Goal: Navigation & Orientation: Find specific page/section

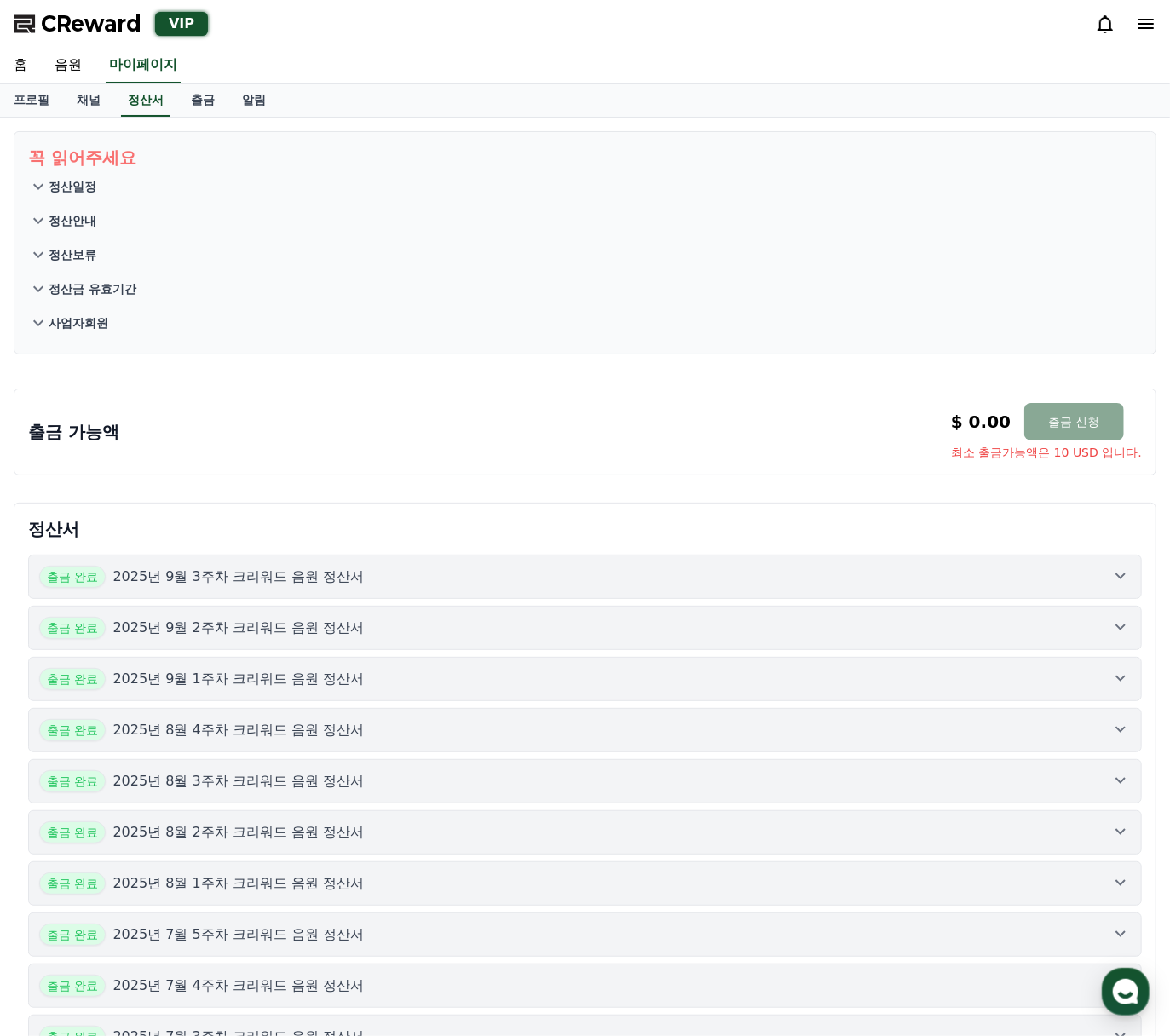
click at [370, 576] on div "출금 완료 2025년 9월 3주차 크리워드 음원 정산서" at bounding box center [584, 577] width 1091 height 22
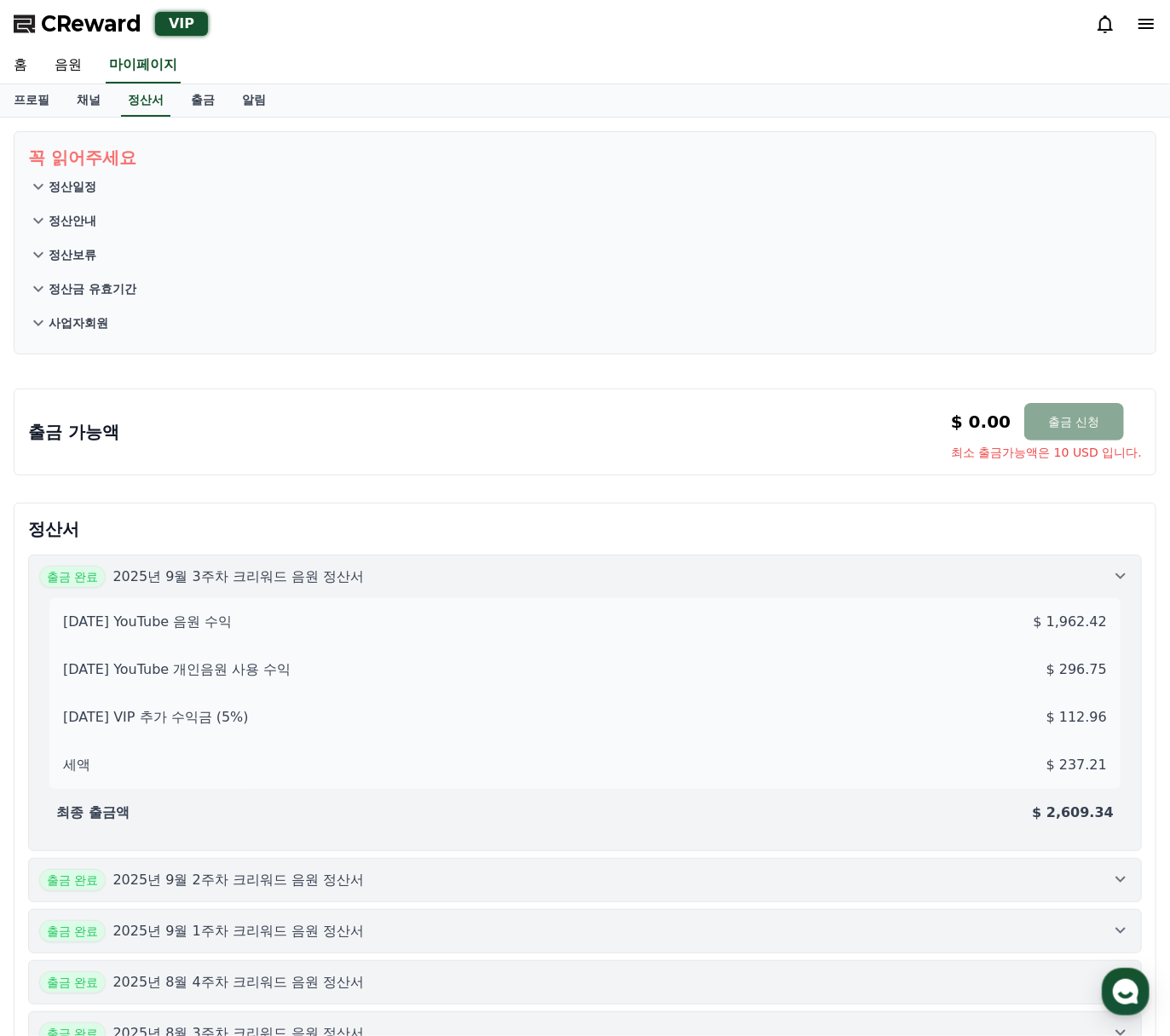
click at [370, 576] on div "출금 완료 2025년 9월 3주차 크리워드 음원 정산서" at bounding box center [584, 577] width 1091 height 22
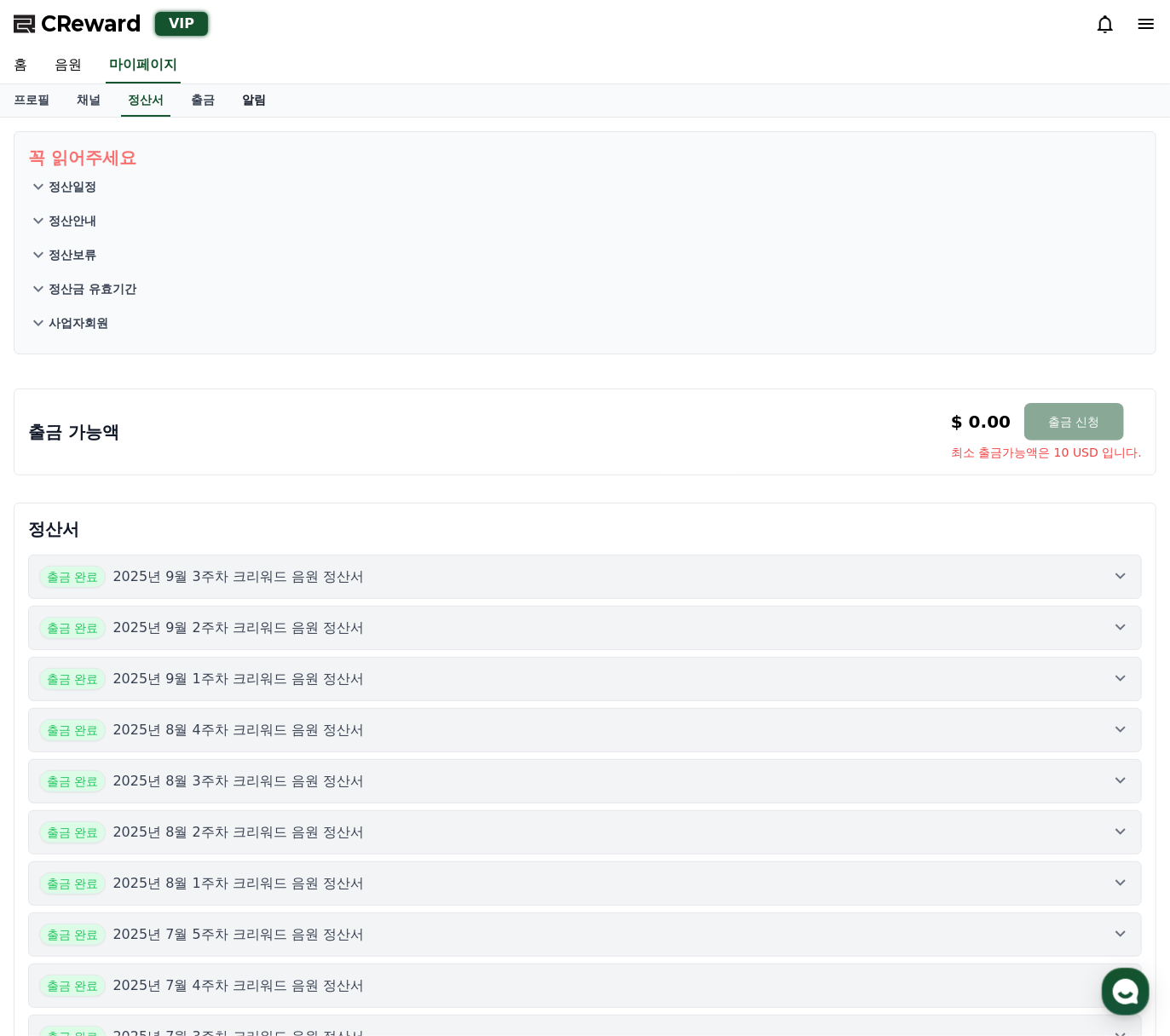
click at [229, 108] on link "알림" at bounding box center [254, 101] width 51 height 33
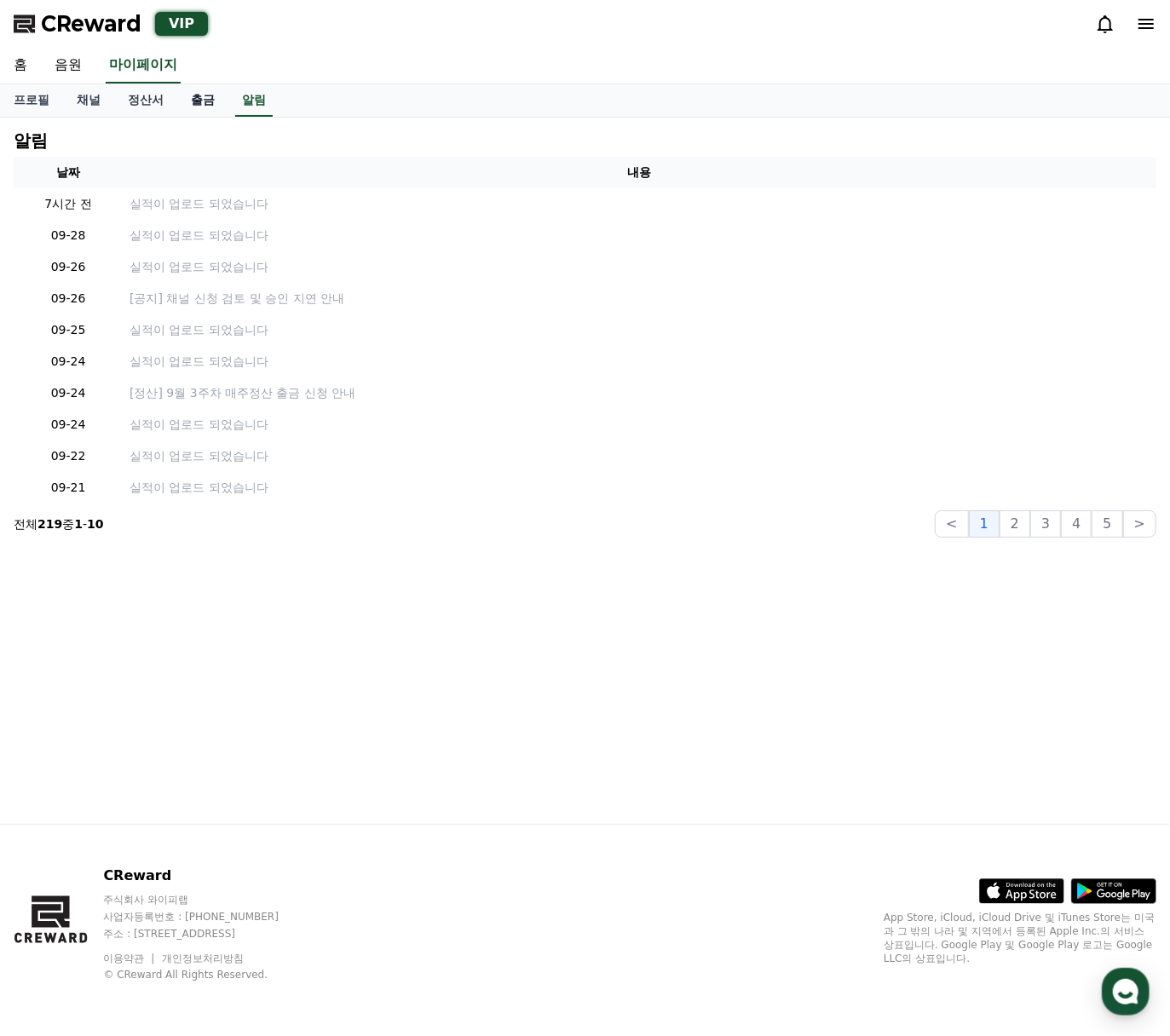
click at [211, 101] on link "출금" at bounding box center [202, 101] width 51 height 33
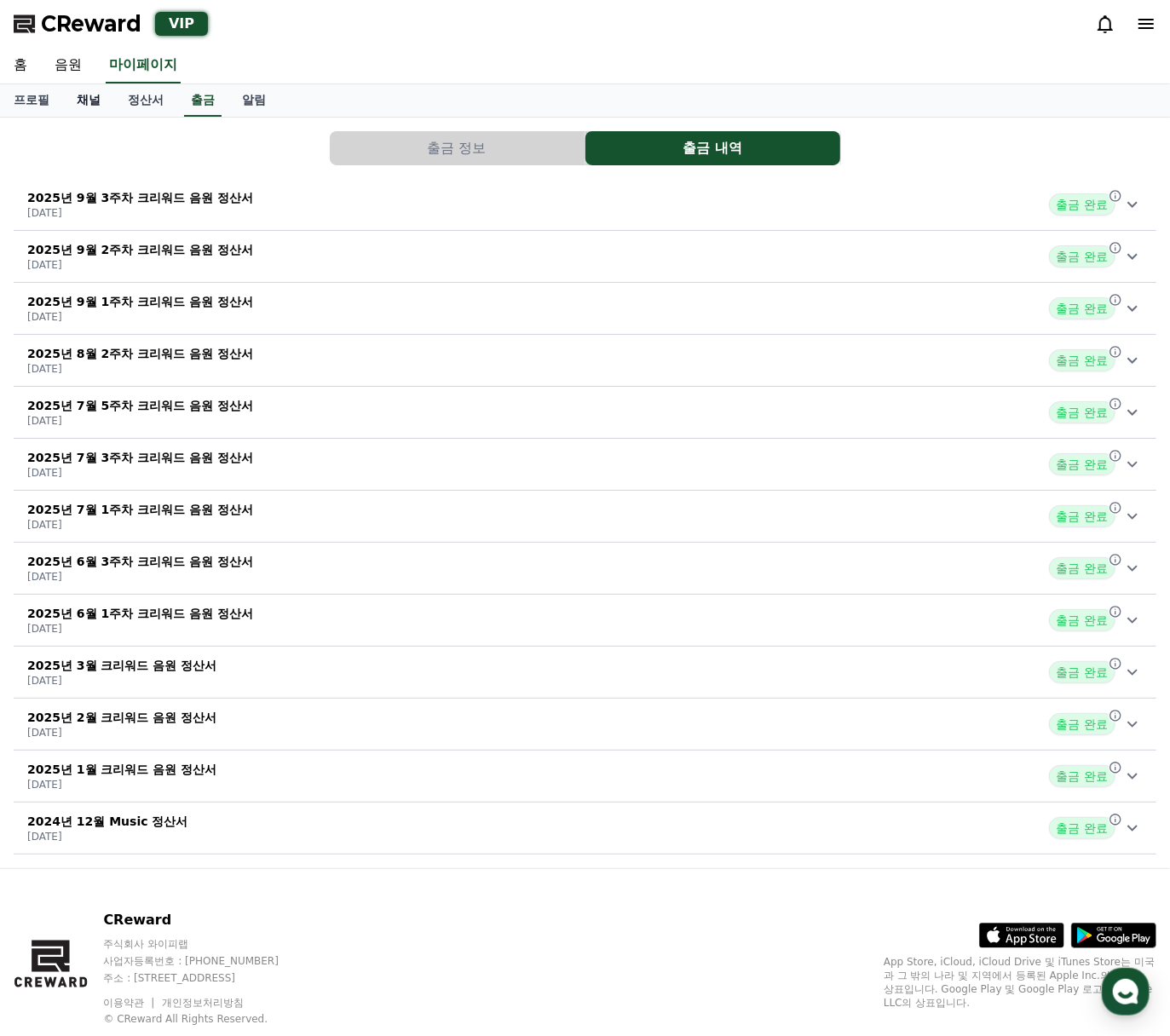
click at [94, 102] on link "채널" at bounding box center [88, 101] width 51 height 33
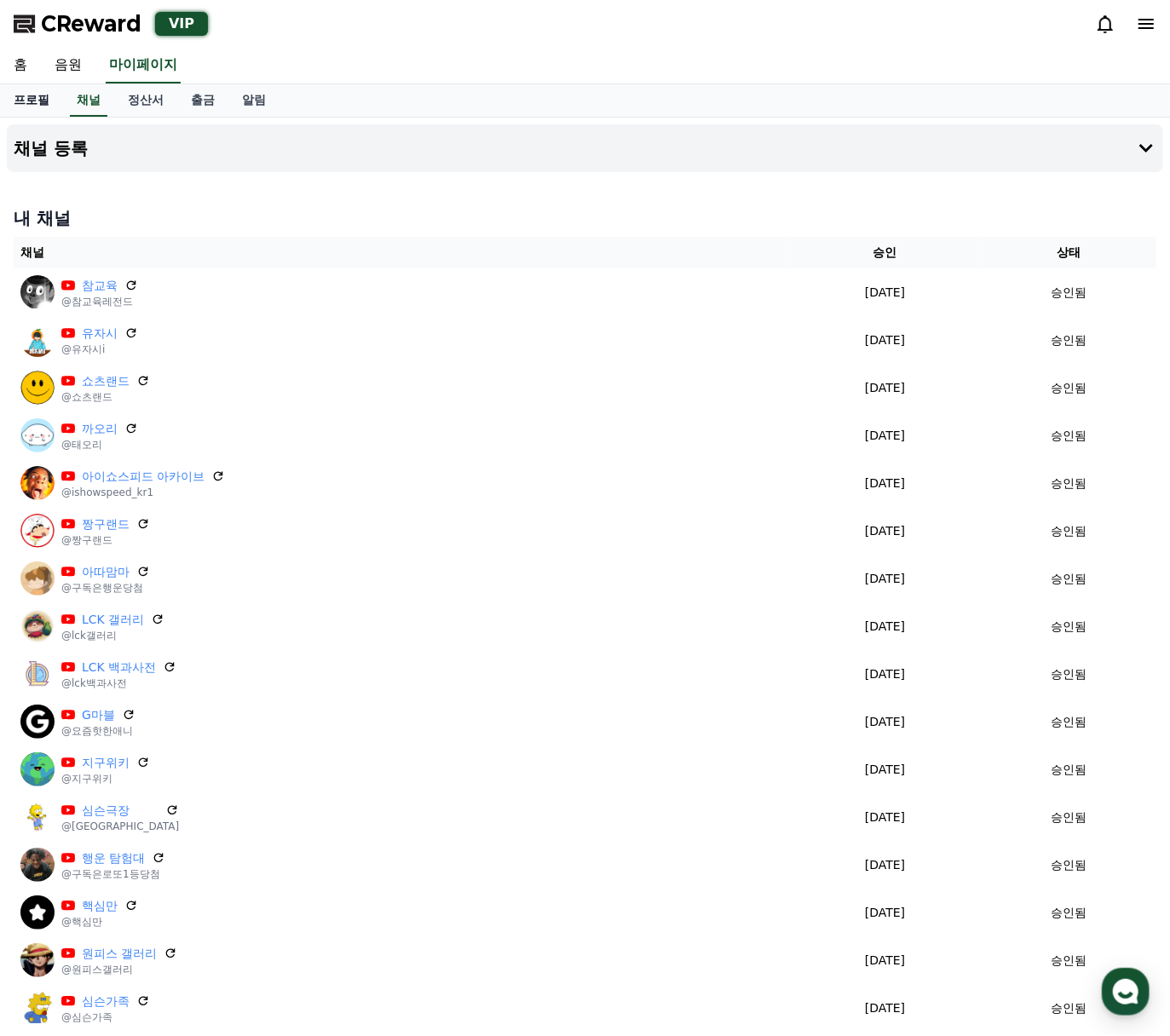
click at [45, 101] on link "프로필" at bounding box center [31, 101] width 63 height 33
select select "**********"
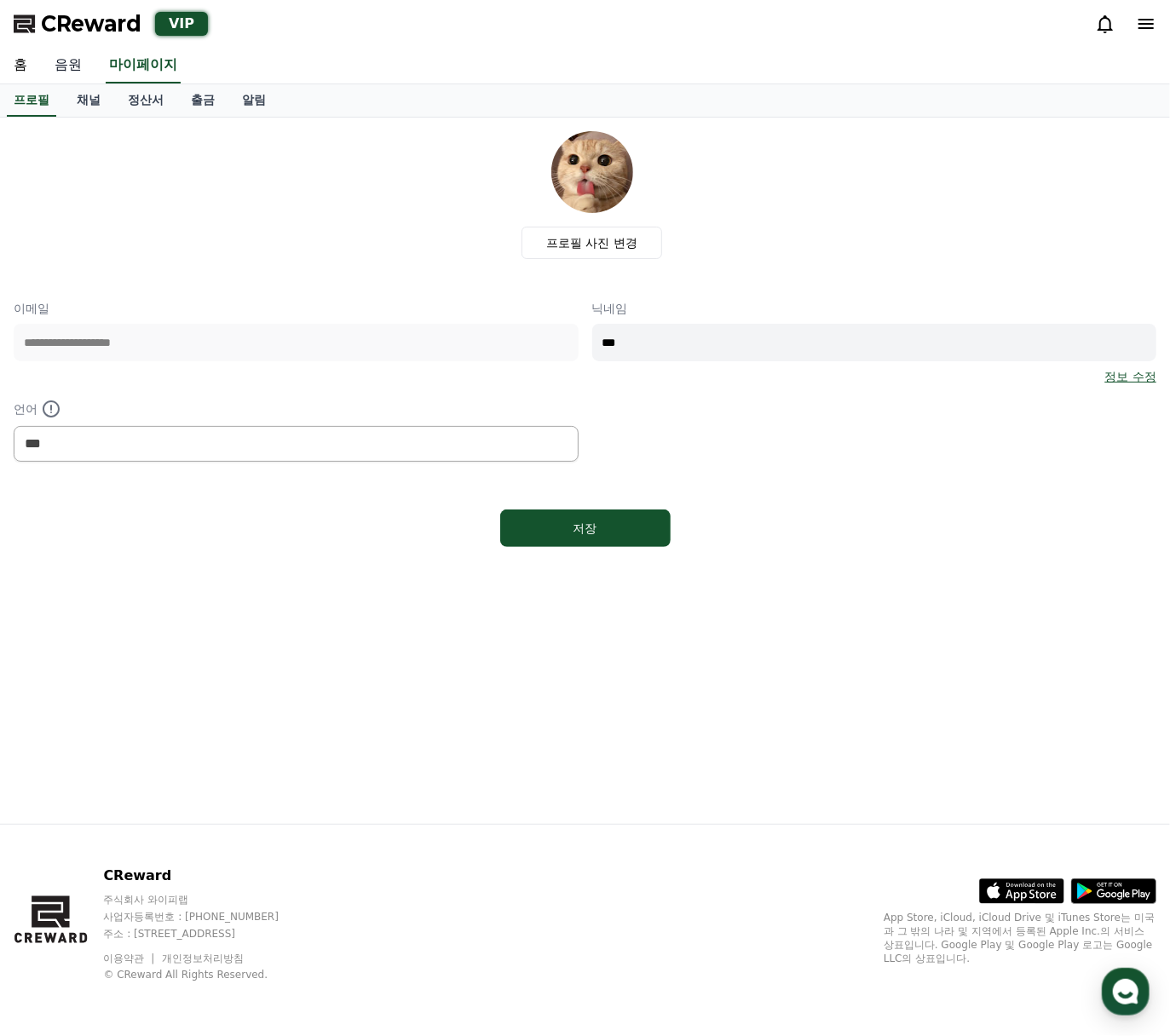
click at [76, 76] on link "음원" at bounding box center [68, 66] width 55 height 36
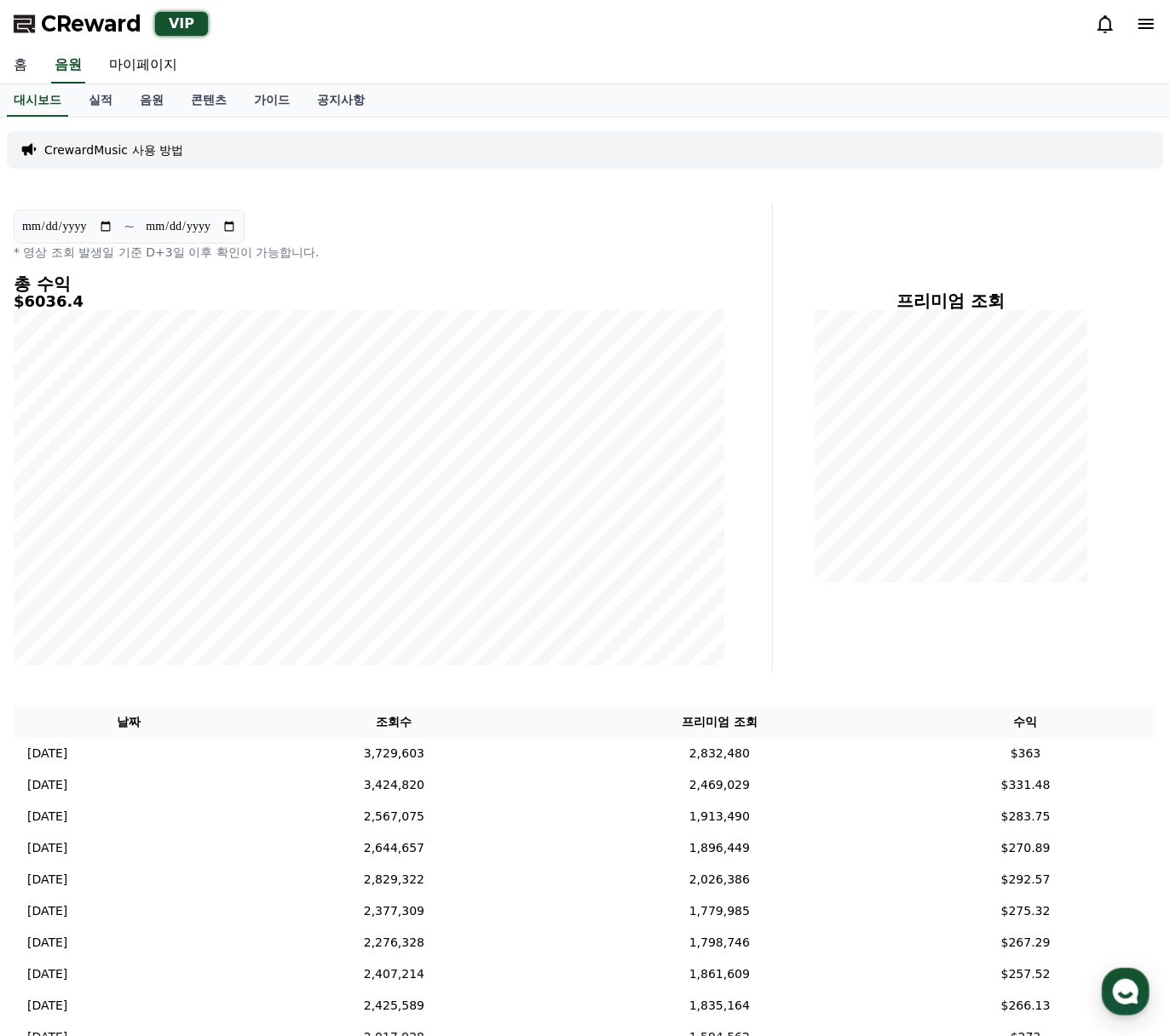
click at [31, 72] on link "홈" at bounding box center [20, 66] width 41 height 36
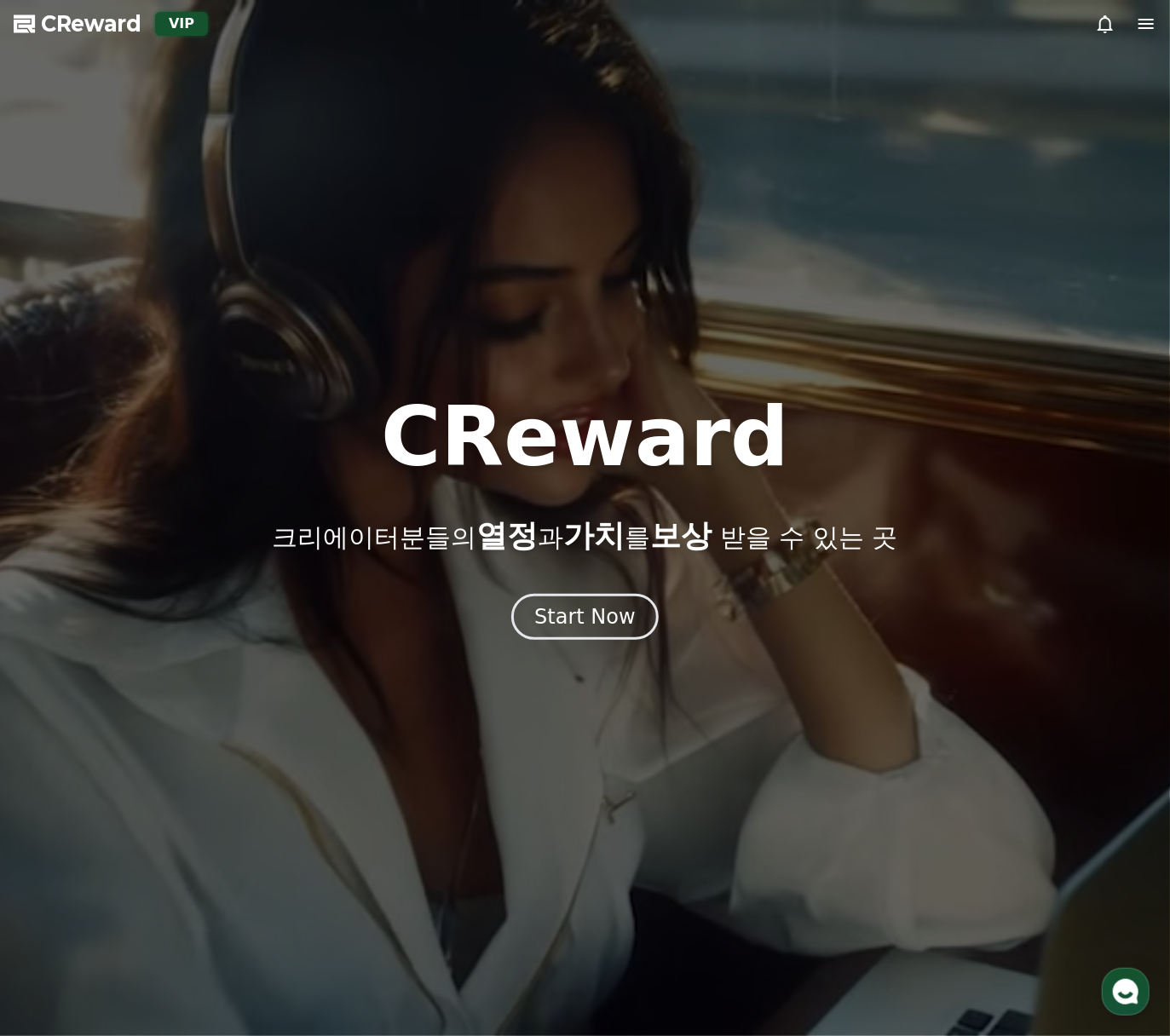
click at [601, 125] on div at bounding box center [585, 518] width 1170 height 1036
